Goal: Task Accomplishment & Management: Manage account settings

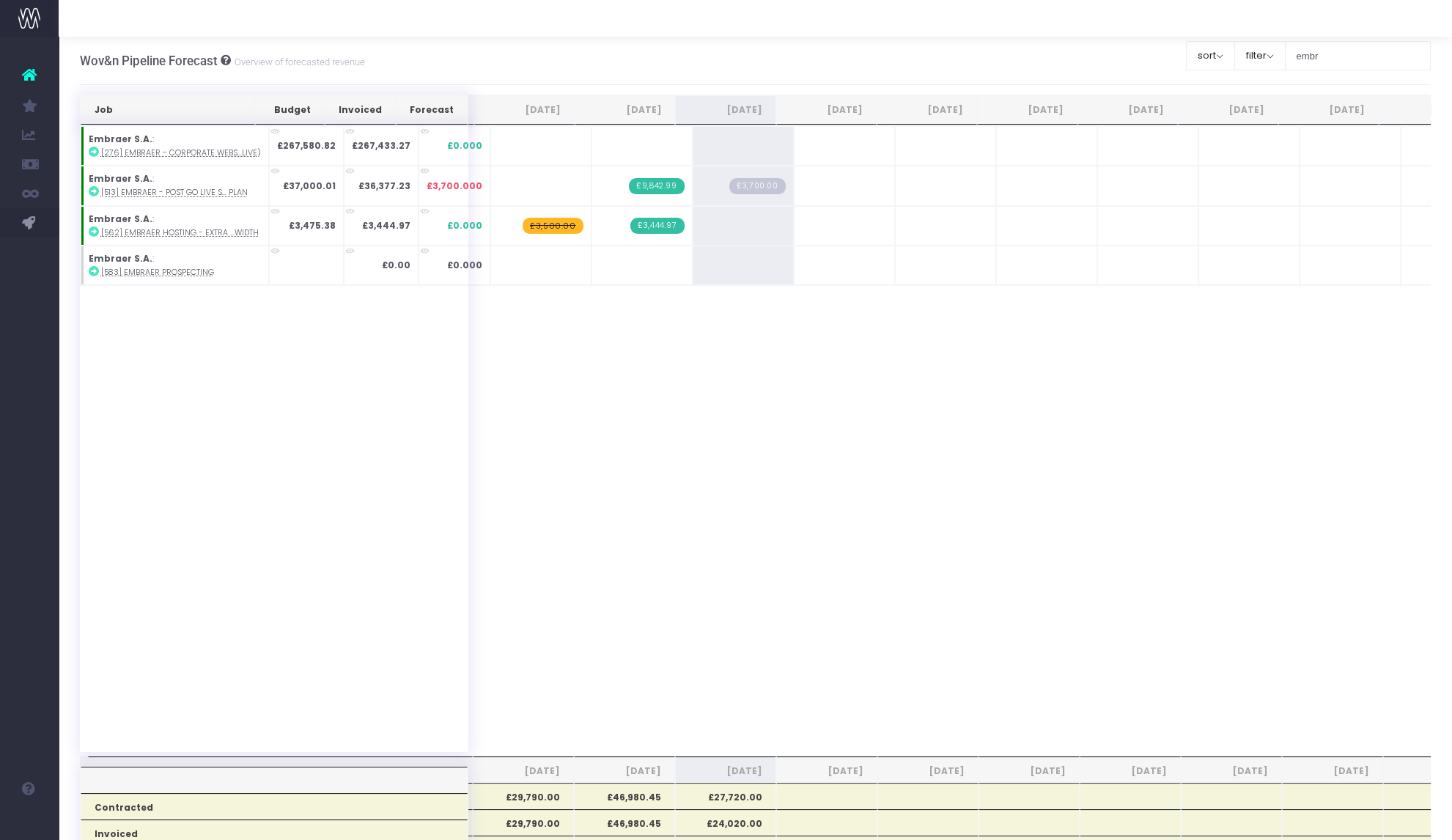
scroll to position [0, 5]
drag, startPoint x: 0, startPoint y: 0, endPoint x: 738, endPoint y: 184, distance: 760.6
click at [738, 184] on span "£3,700.00" at bounding box center [752, 186] width 56 height 16
click at [733, 191] on span "£3,700.00" at bounding box center [752, 186] width 56 height 16
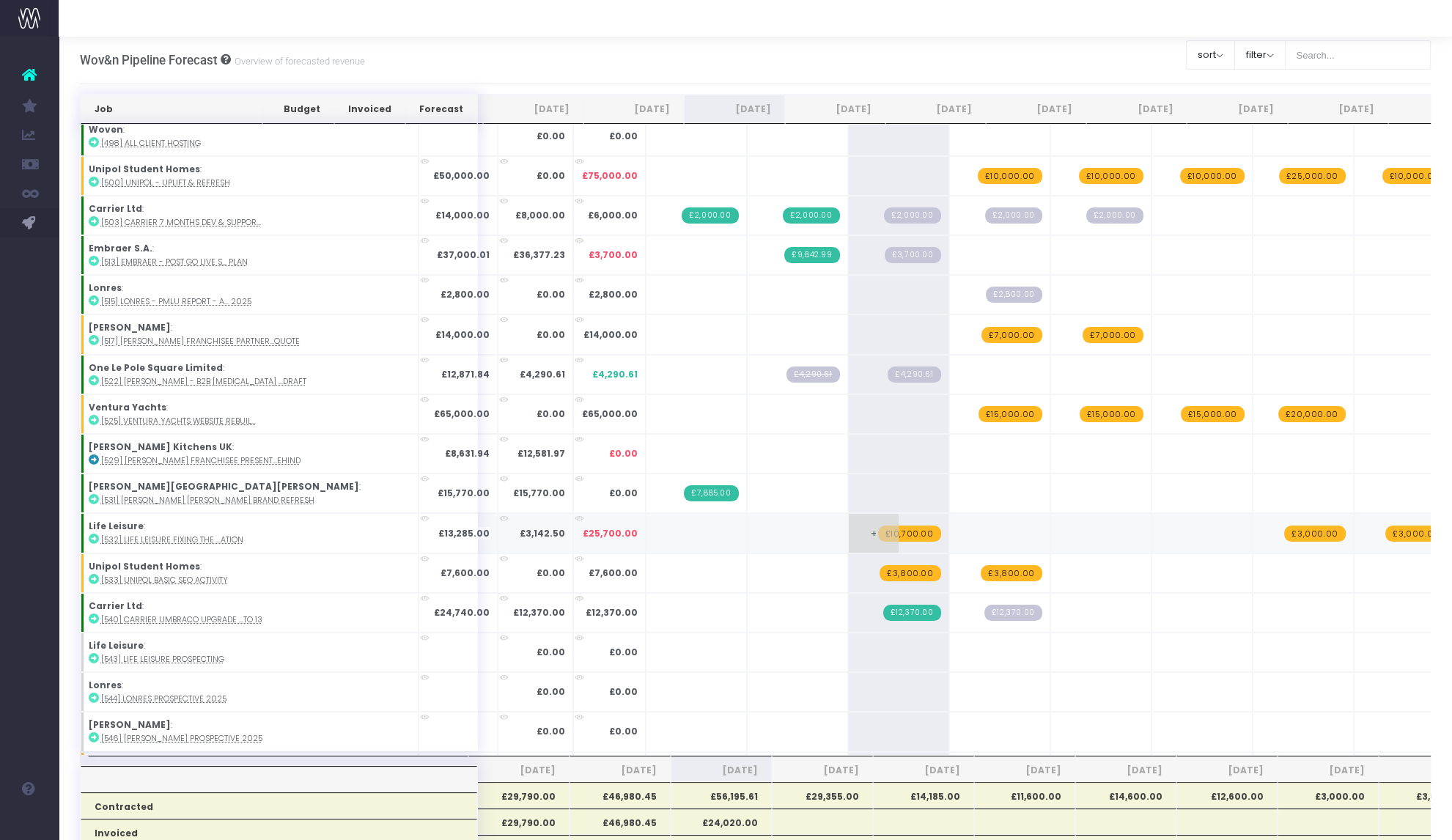
click at [878, 528] on span "£10,700.00" at bounding box center [909, 533] width 63 height 16
click at [0, 0] on span "+" at bounding box center [0, 0] width 0 height 0
type input "10700"
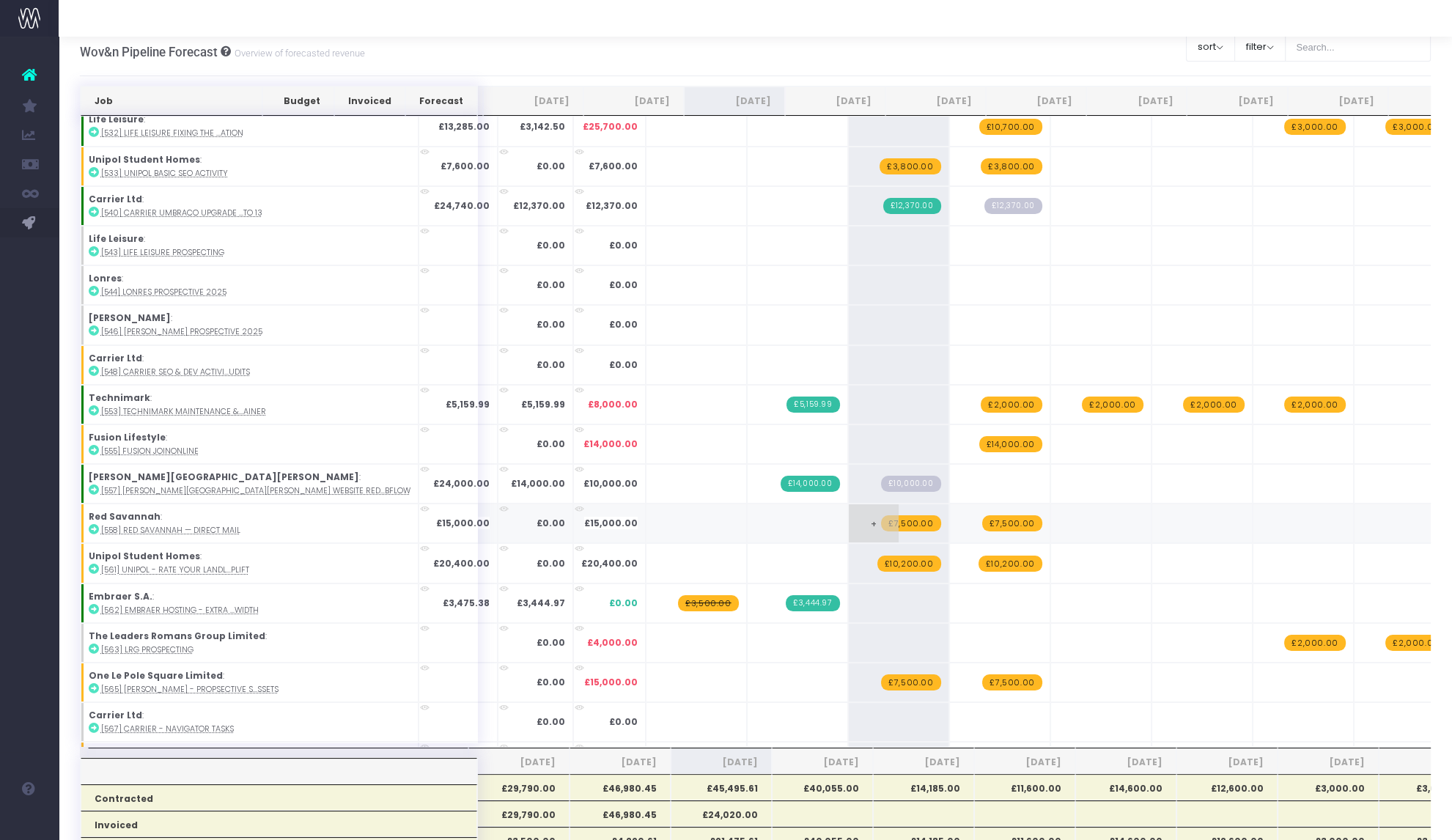
click at [881, 519] on span "£7,500.00" at bounding box center [911, 523] width 60 height 16
click at [982, 517] on span "£7,500.00" at bounding box center [1012, 523] width 60 height 16
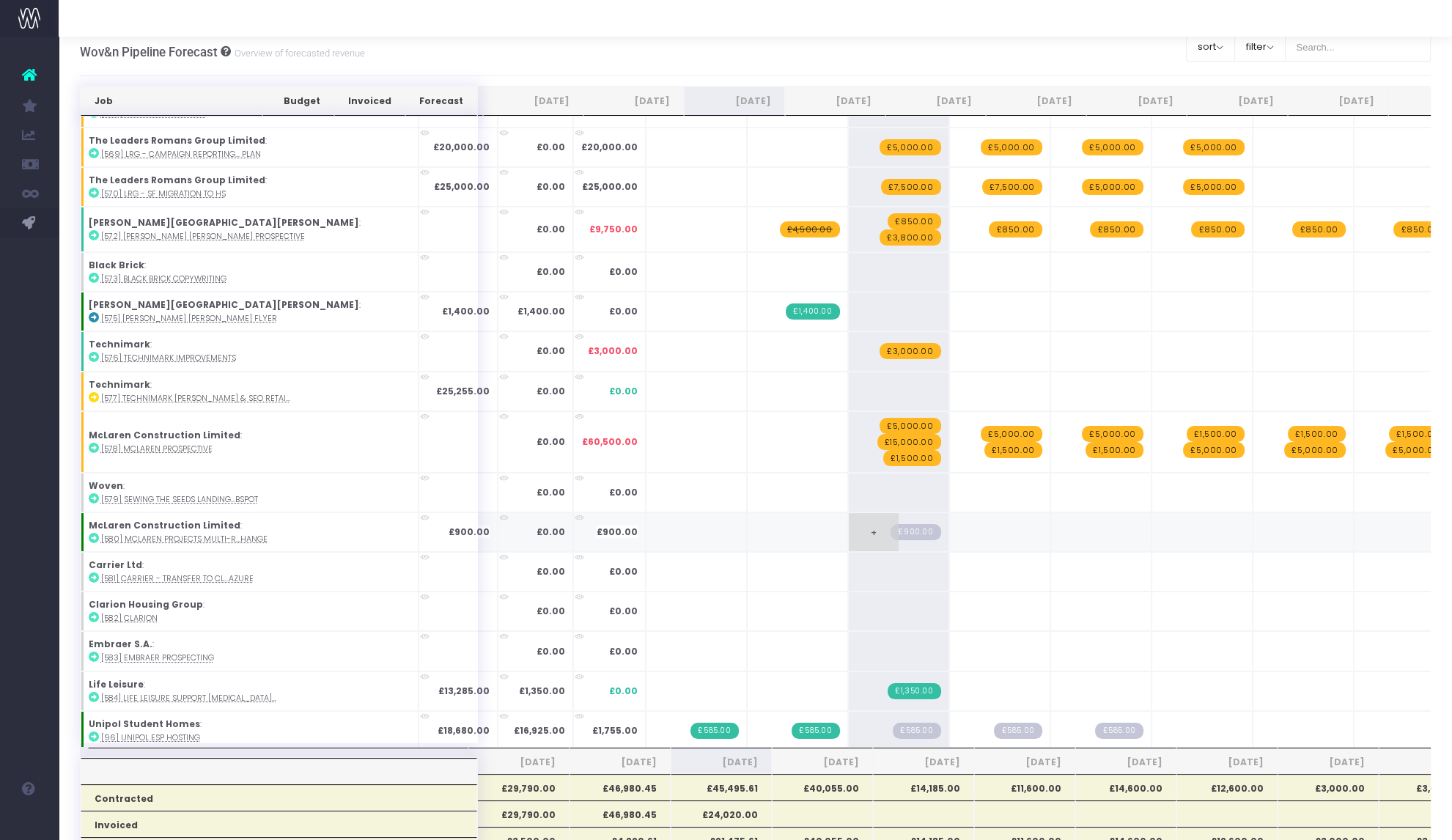
click at [891, 525] on span "£900.00" at bounding box center [916, 532] width 50 height 16
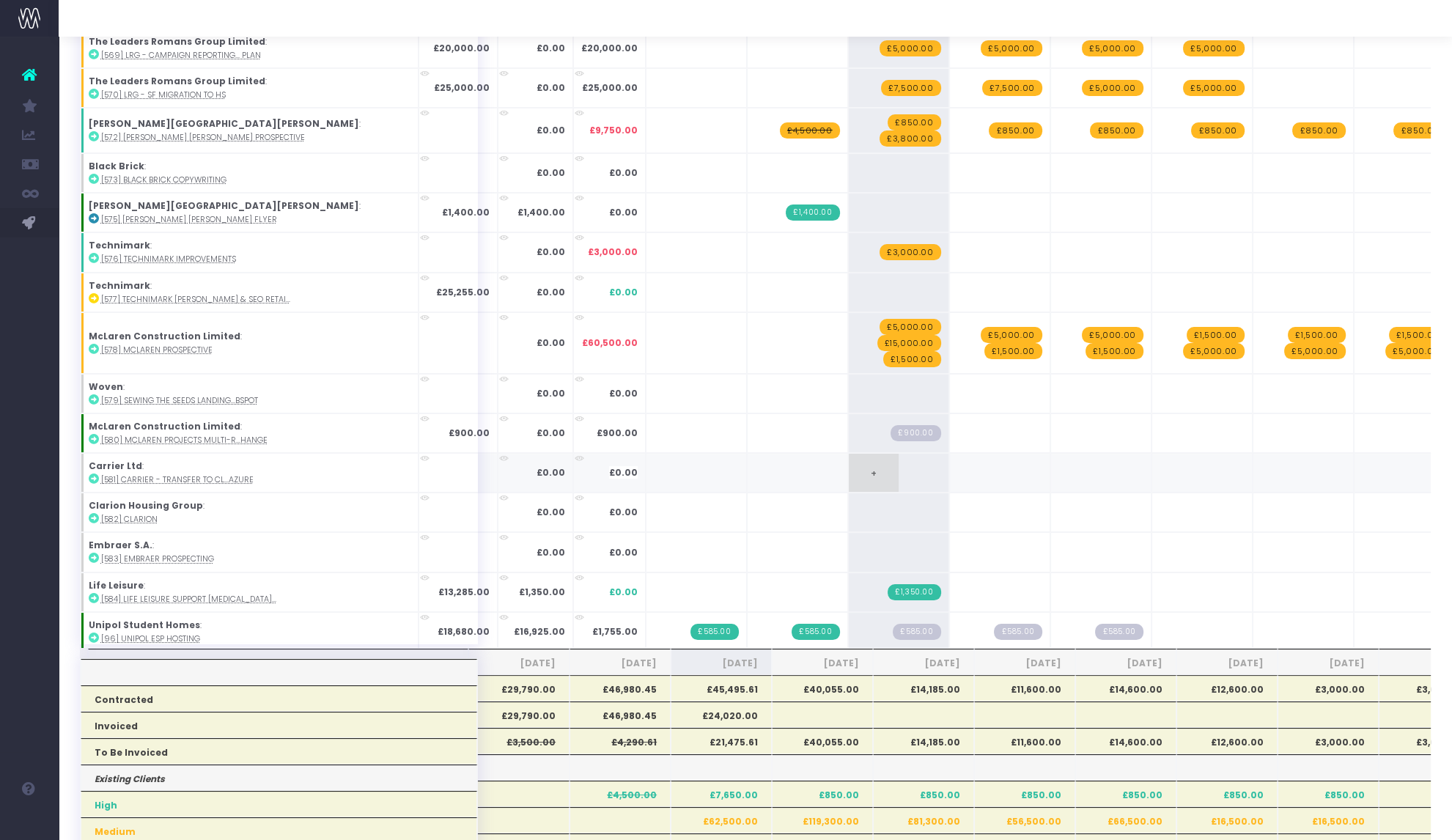
scroll to position [130, 0]
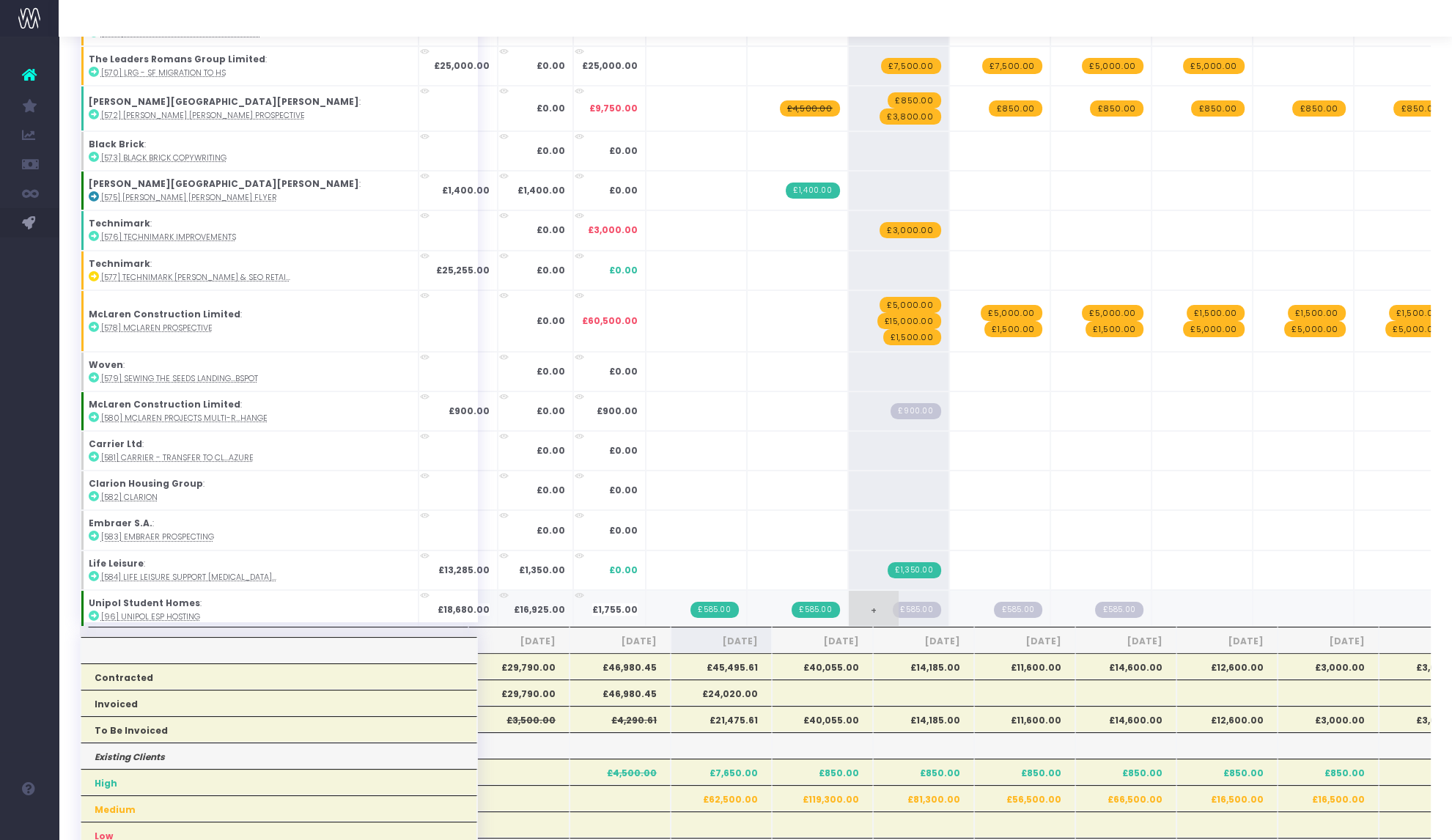
click at [893, 603] on span "£585.00" at bounding box center [917, 610] width 48 height 16
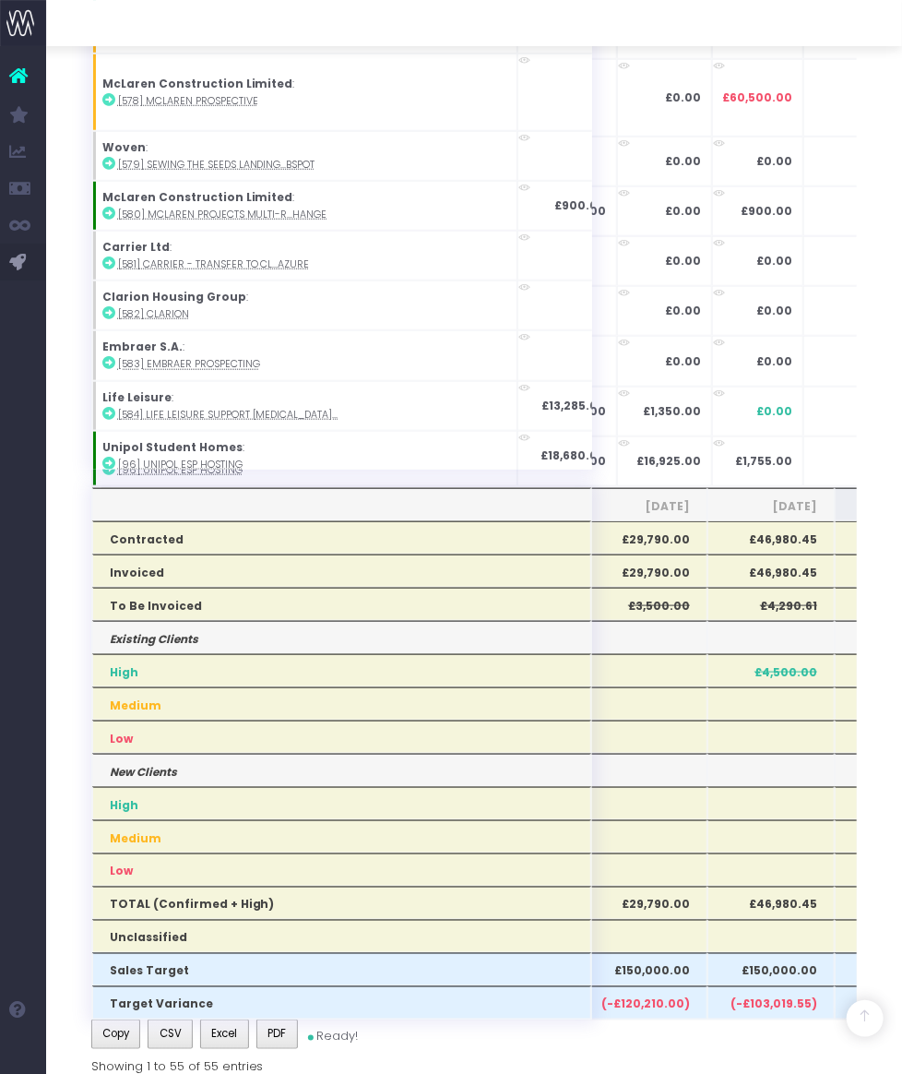
scroll to position [1993, 0]
